Goal: Find specific page/section: Find specific page/section

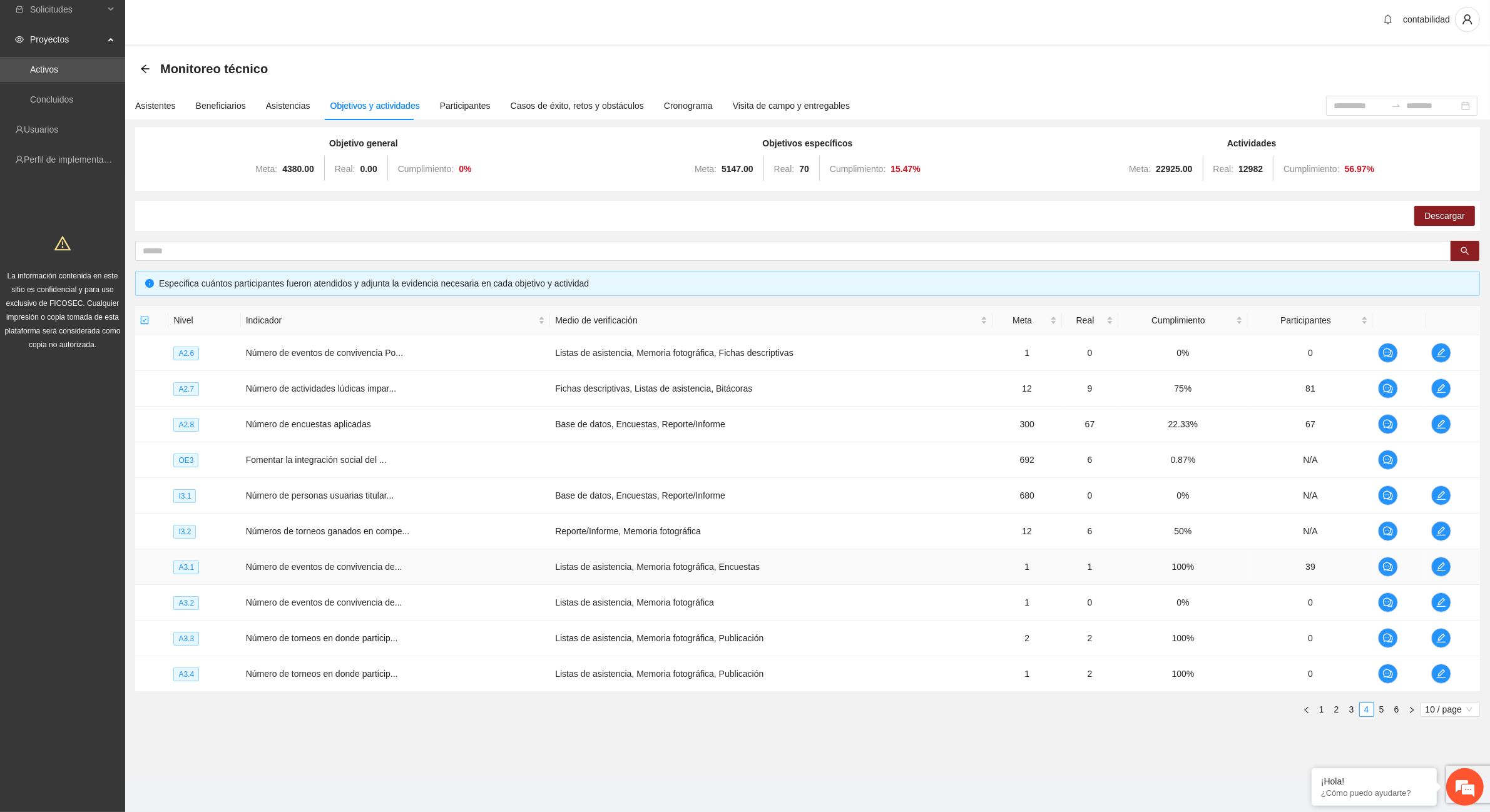
click at [329, 565] on span "Número de eventos de convivencia de..." at bounding box center [324, 567] width 156 height 10
click at [354, 636] on span "Número de torneos en donde particip..." at bounding box center [322, 638] width 152 height 10
click at [349, 675] on span "Número de torneos en donde particip..." at bounding box center [322, 674] width 152 height 10
click at [1378, 712] on link "5" at bounding box center [1382, 710] width 14 height 14
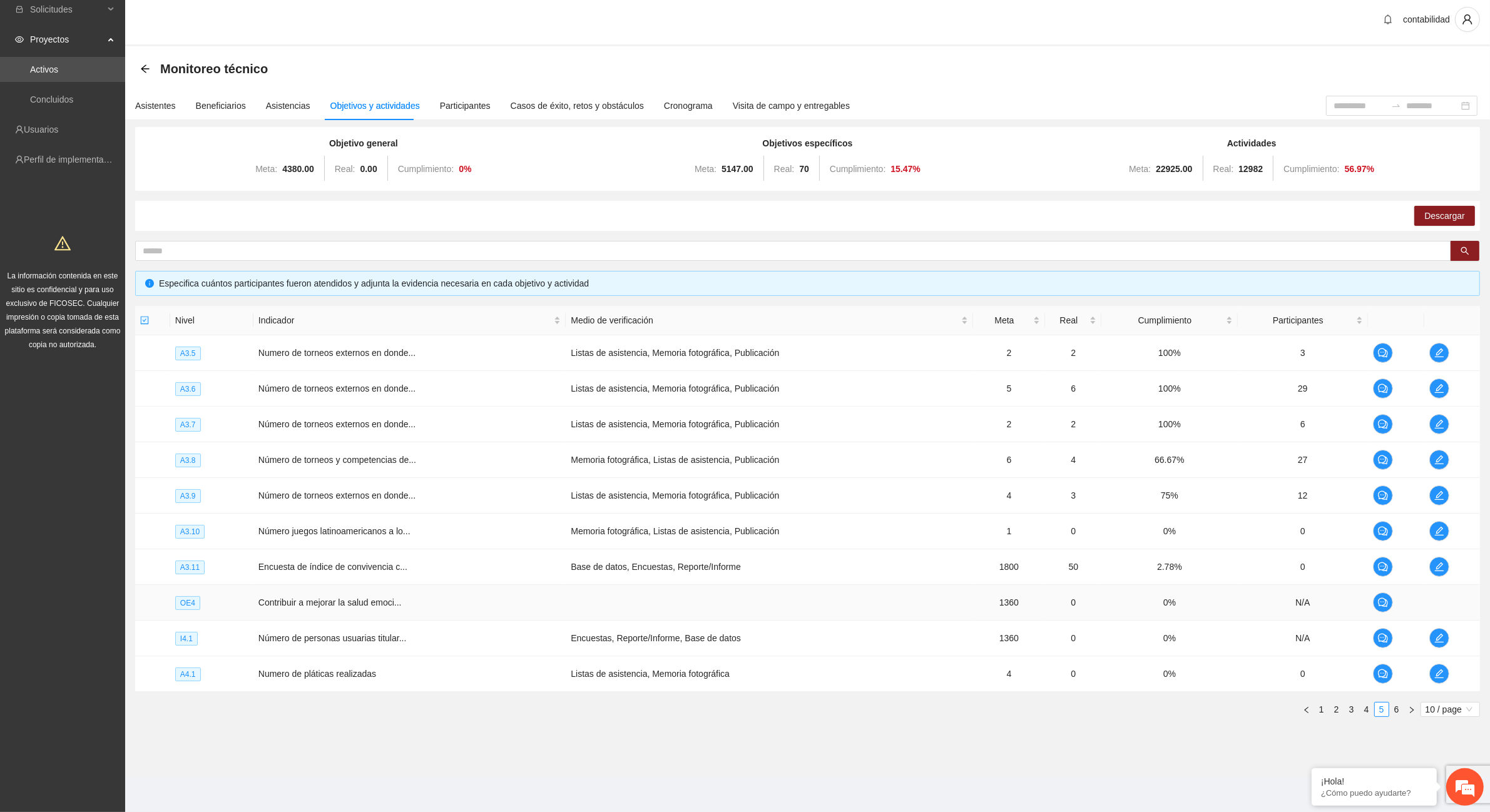
click at [395, 598] on span "Contribuir a mejorar la salud emoci..." at bounding box center [330, 603] width 143 height 10
click at [376, 643] on span "Número de personas usuarias titular..." at bounding box center [333, 638] width 148 height 10
click at [1399, 711] on link "6" at bounding box center [1397, 710] width 14 height 14
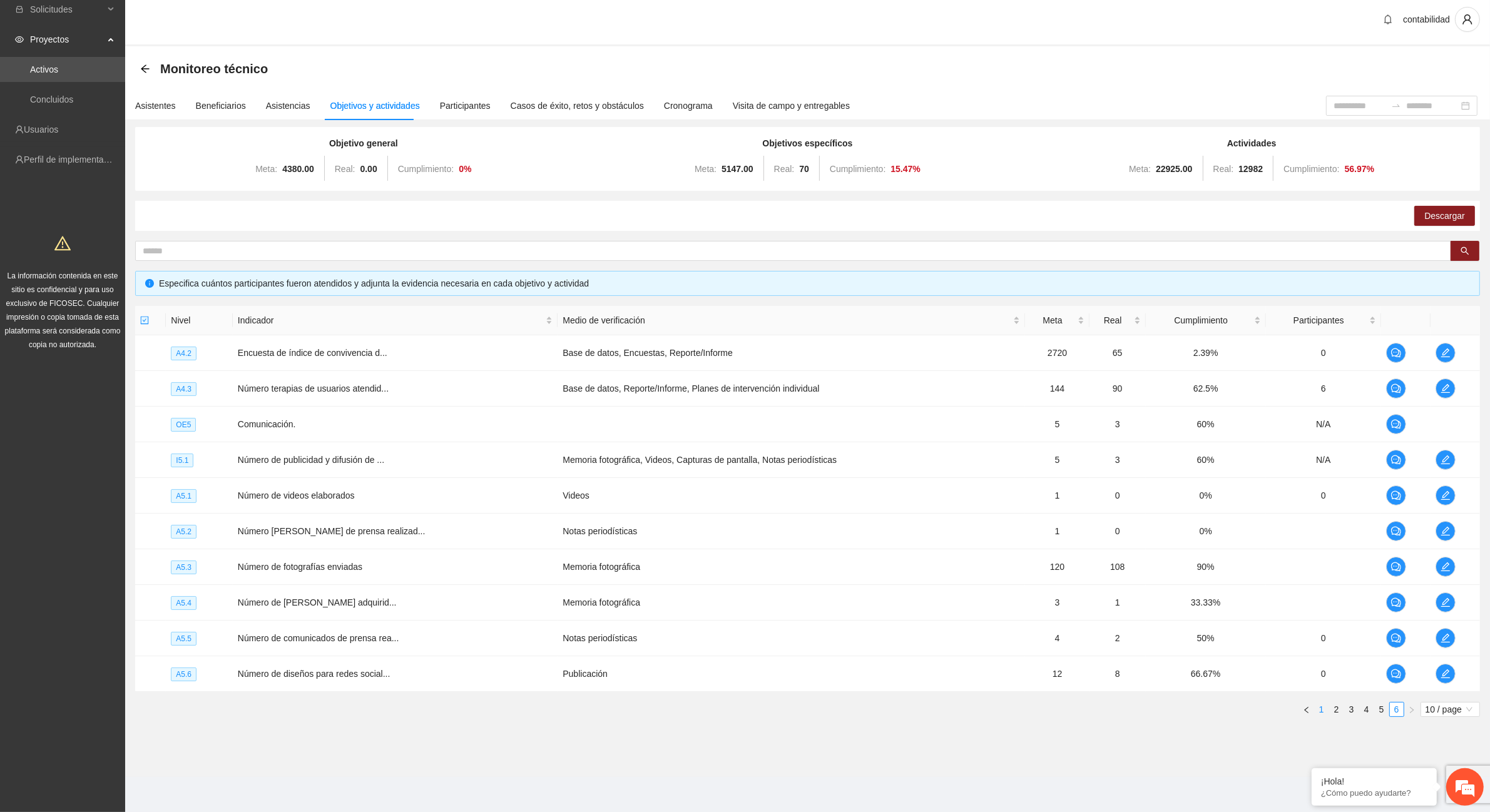
click at [1323, 712] on link "1" at bounding box center [1322, 710] width 14 height 14
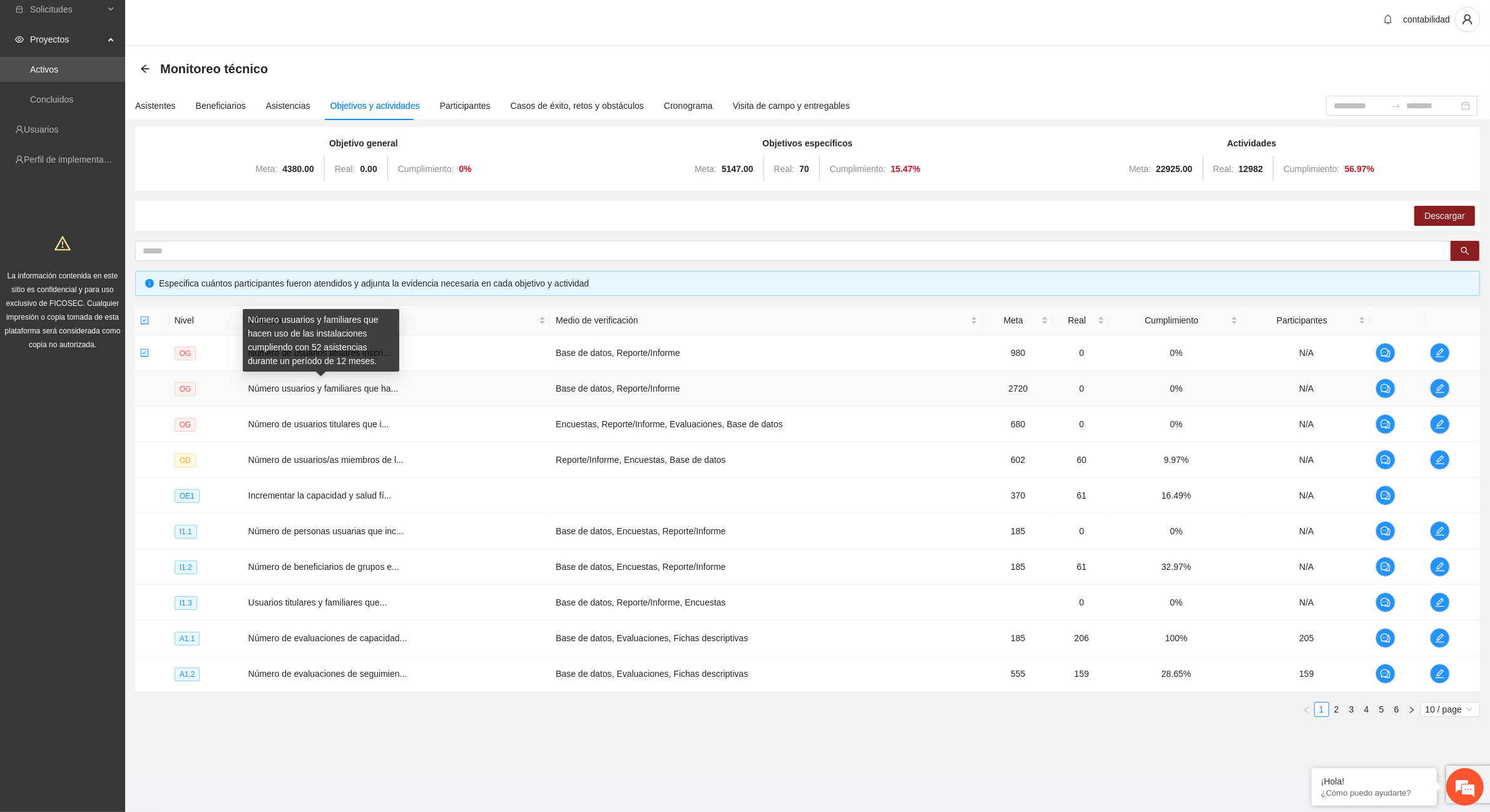
click at [379, 388] on span "Número usuarios y familiares que ha..." at bounding box center [323, 389] width 150 height 10
click at [1338, 709] on link "2" at bounding box center [1337, 710] width 14 height 14
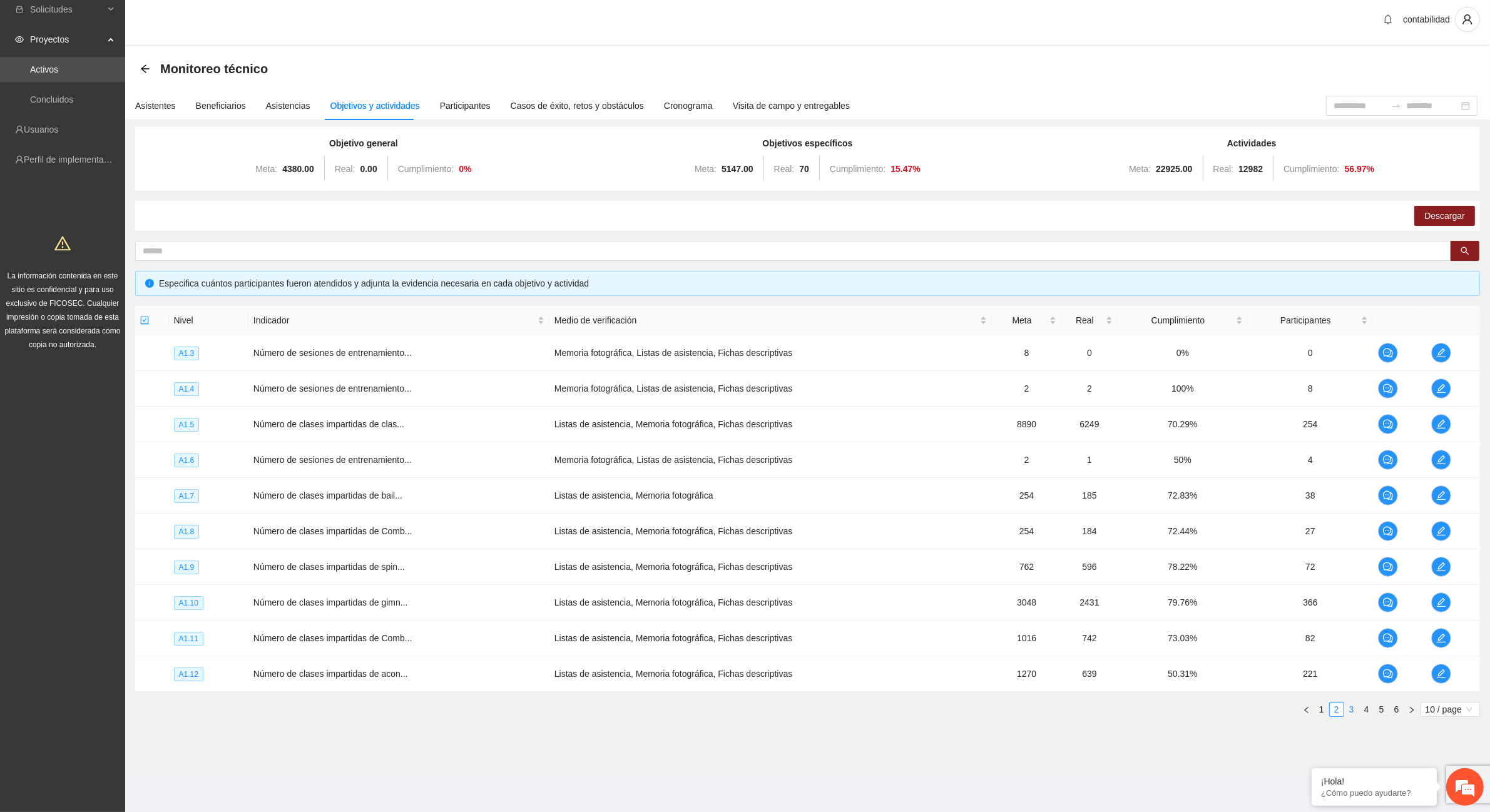
click at [1352, 708] on link "3" at bounding box center [1352, 710] width 14 height 14
